Goal: Information Seeking & Learning: Check status

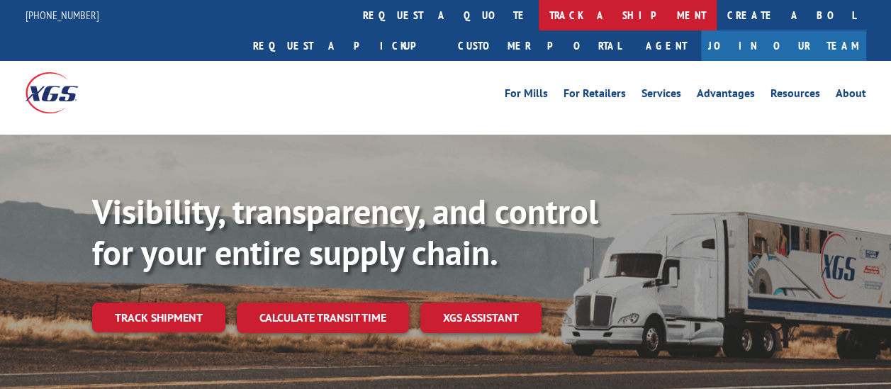
click at [539, 12] on link "track a shipment" at bounding box center [628, 15] width 178 height 30
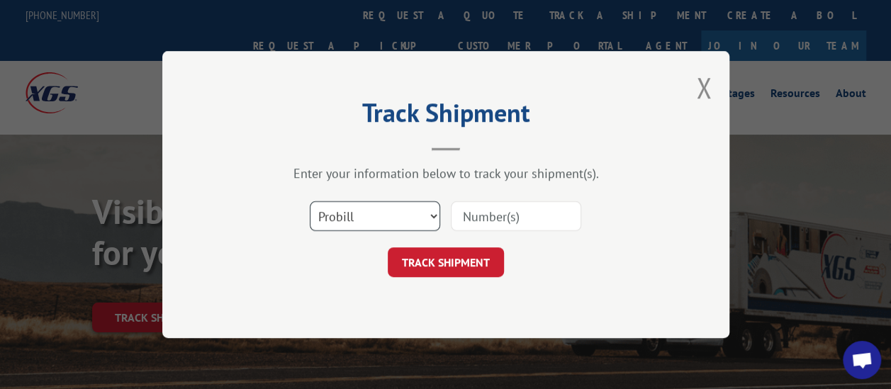
click at [411, 213] on select "Select category... Probill BOL PO" at bounding box center [375, 216] width 130 height 30
select select "bol"
click at [310, 201] on select "Select category... Probill BOL PO" at bounding box center [375, 216] width 130 height 30
click at [478, 217] on input at bounding box center [516, 216] width 130 height 30
type input "2877117"
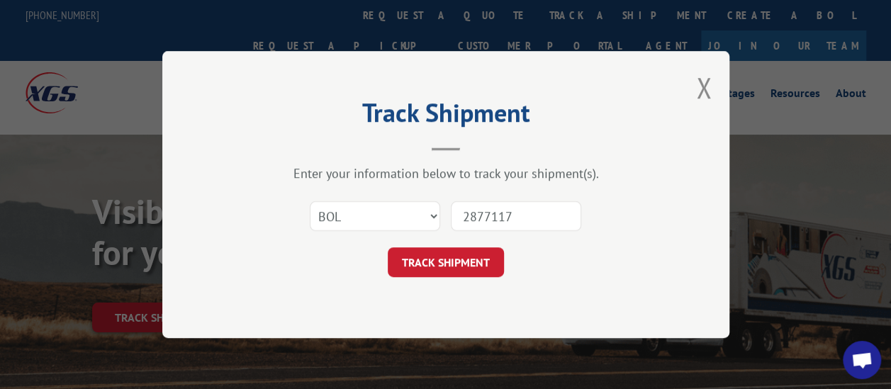
click button "TRACK SHIPMENT" at bounding box center [446, 263] width 116 height 30
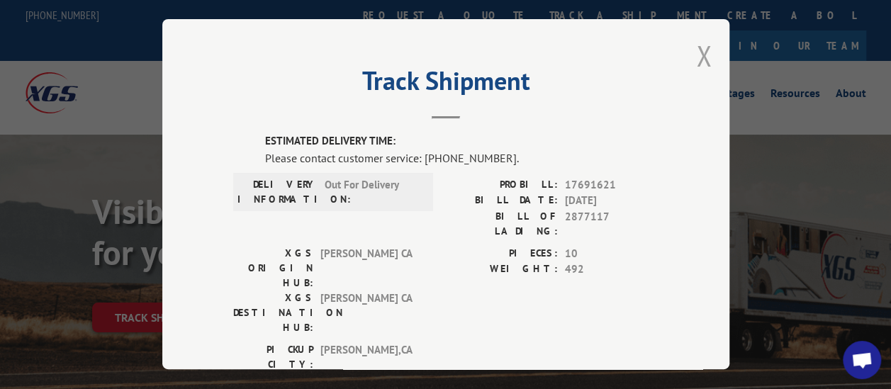
click at [696, 48] on button "Close modal" at bounding box center [704, 56] width 16 height 38
